Goal: Find specific page/section: Find specific page/section

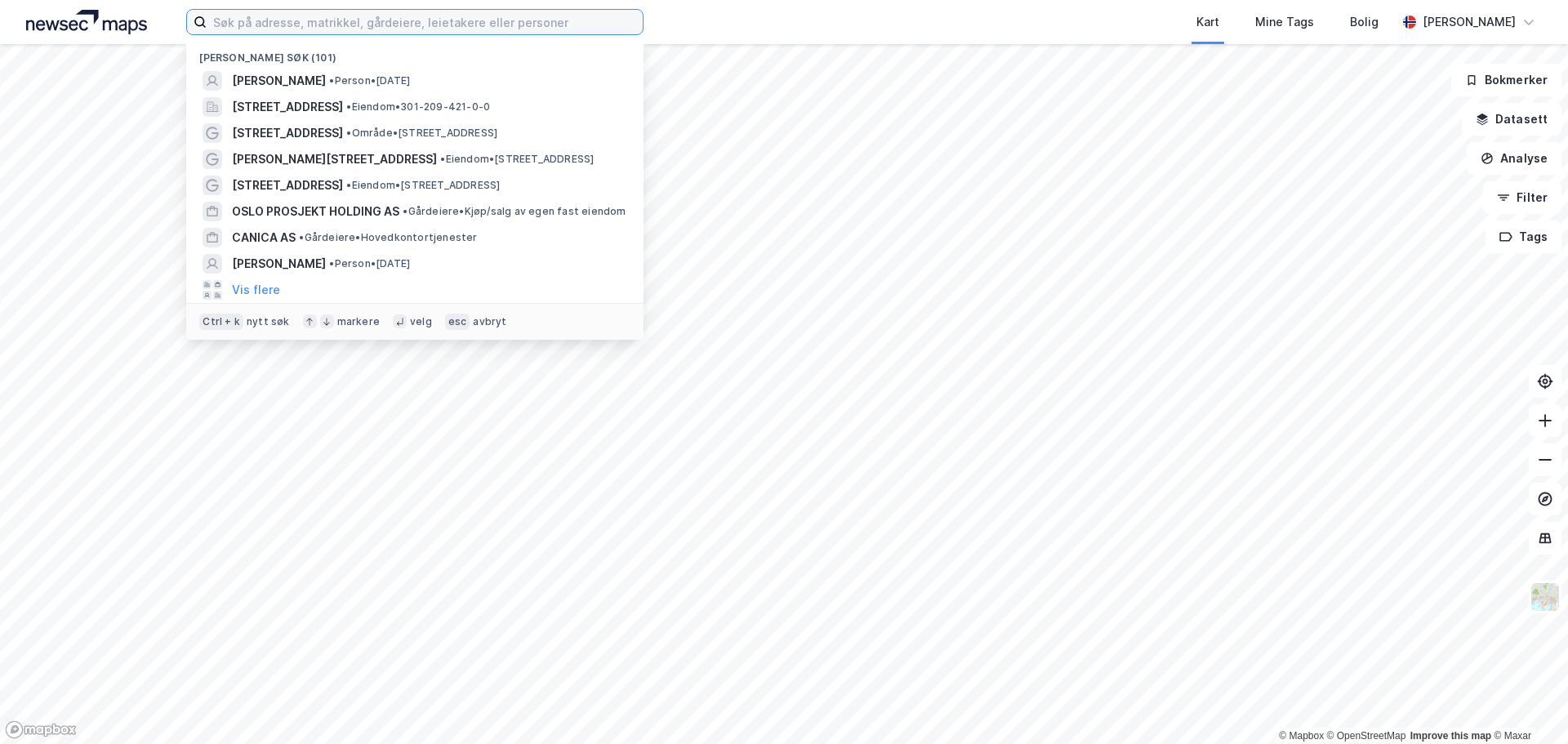
click at [407, 21] on input at bounding box center [424, 22] width 436 height 24
paste input "[GEOGRAPHIC_DATA]"
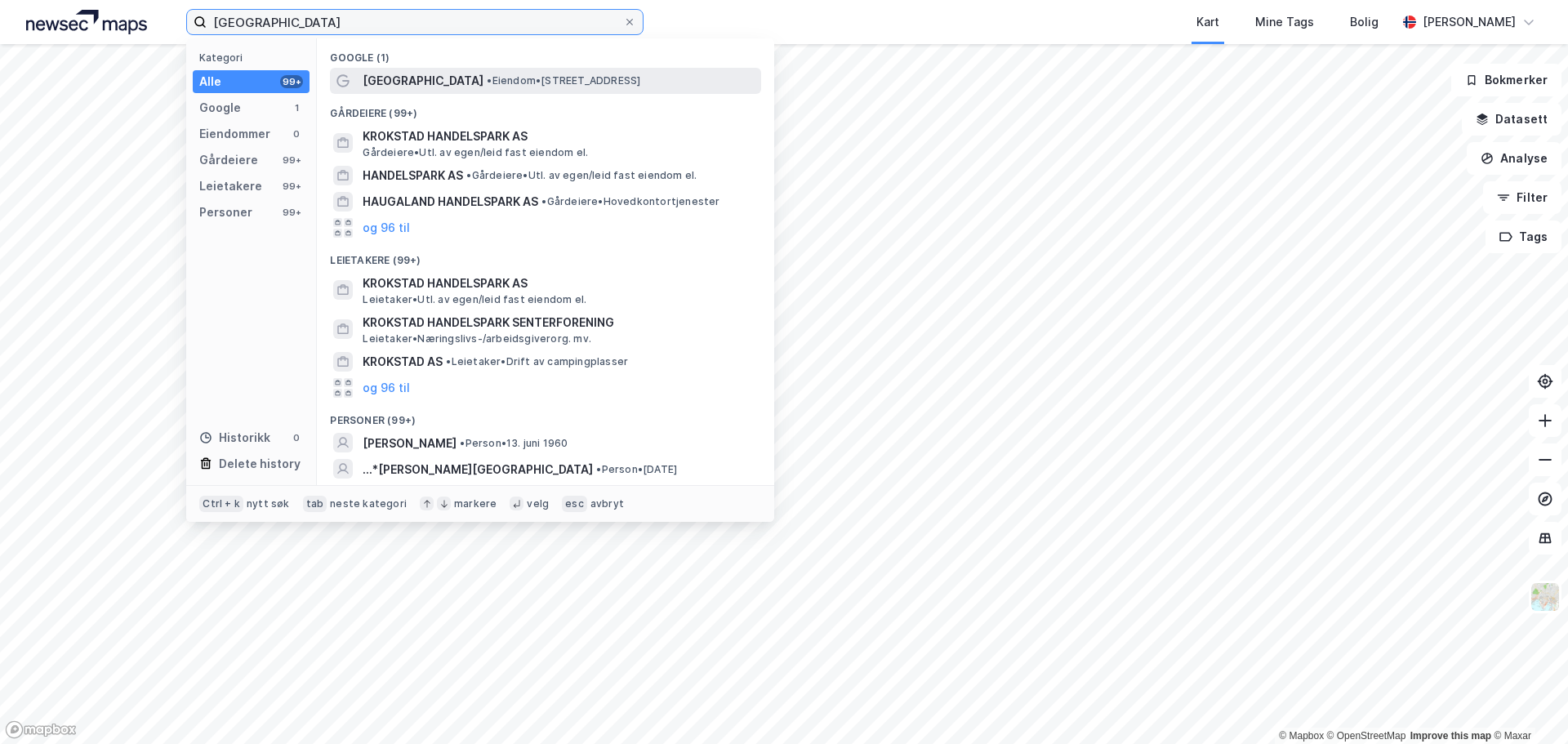
type input "[GEOGRAPHIC_DATA]"
click at [476, 77] on span "[GEOGRAPHIC_DATA]" at bounding box center [422, 81] width 121 height 19
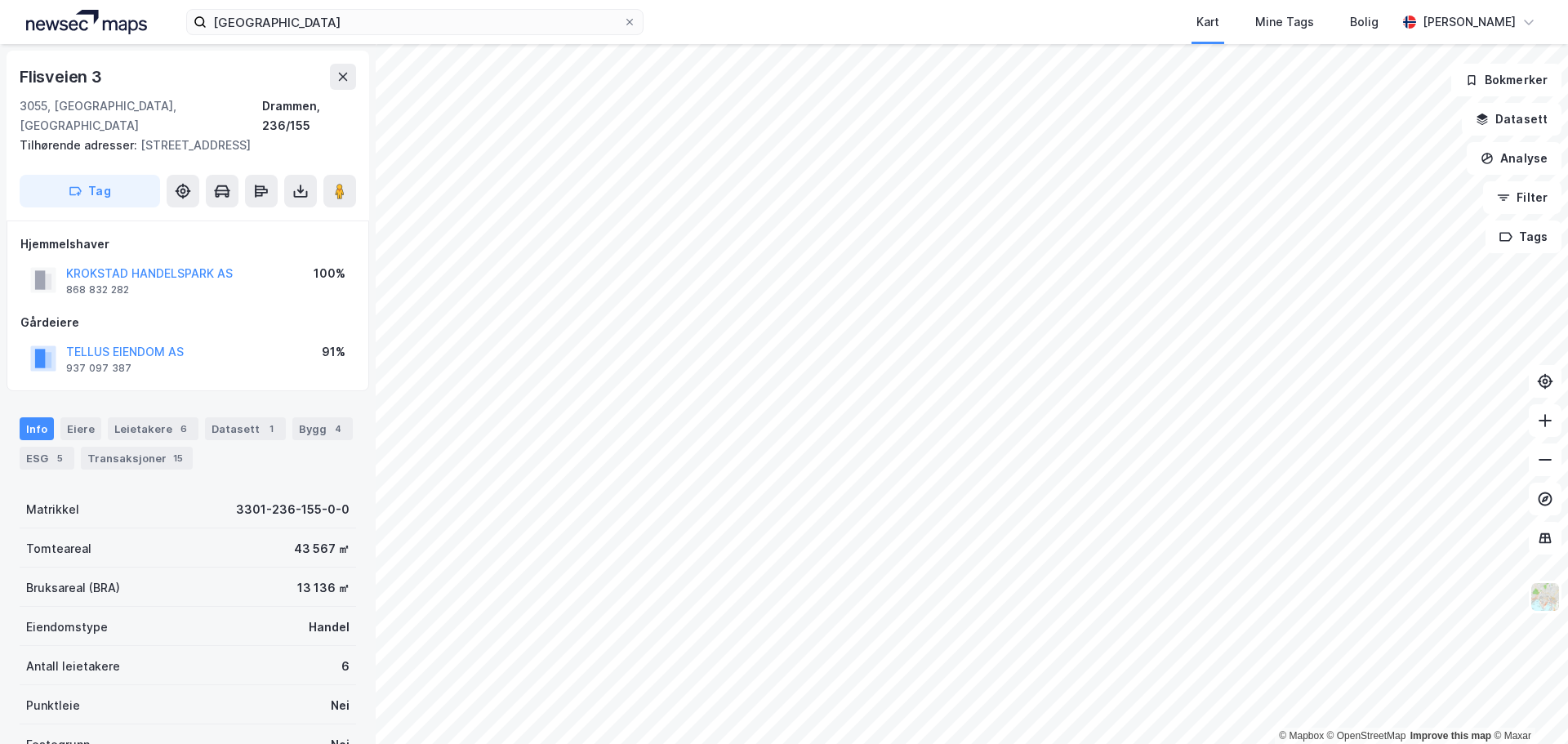
click at [1552, 743] on html "Krokstad Handelspark Kart Mine Tags Bolig [PERSON_NAME] © Mapbox © OpenStreetMa…" at bounding box center [784, 372] width 1568 height 744
